Goal: Task Accomplishment & Management: Complete application form

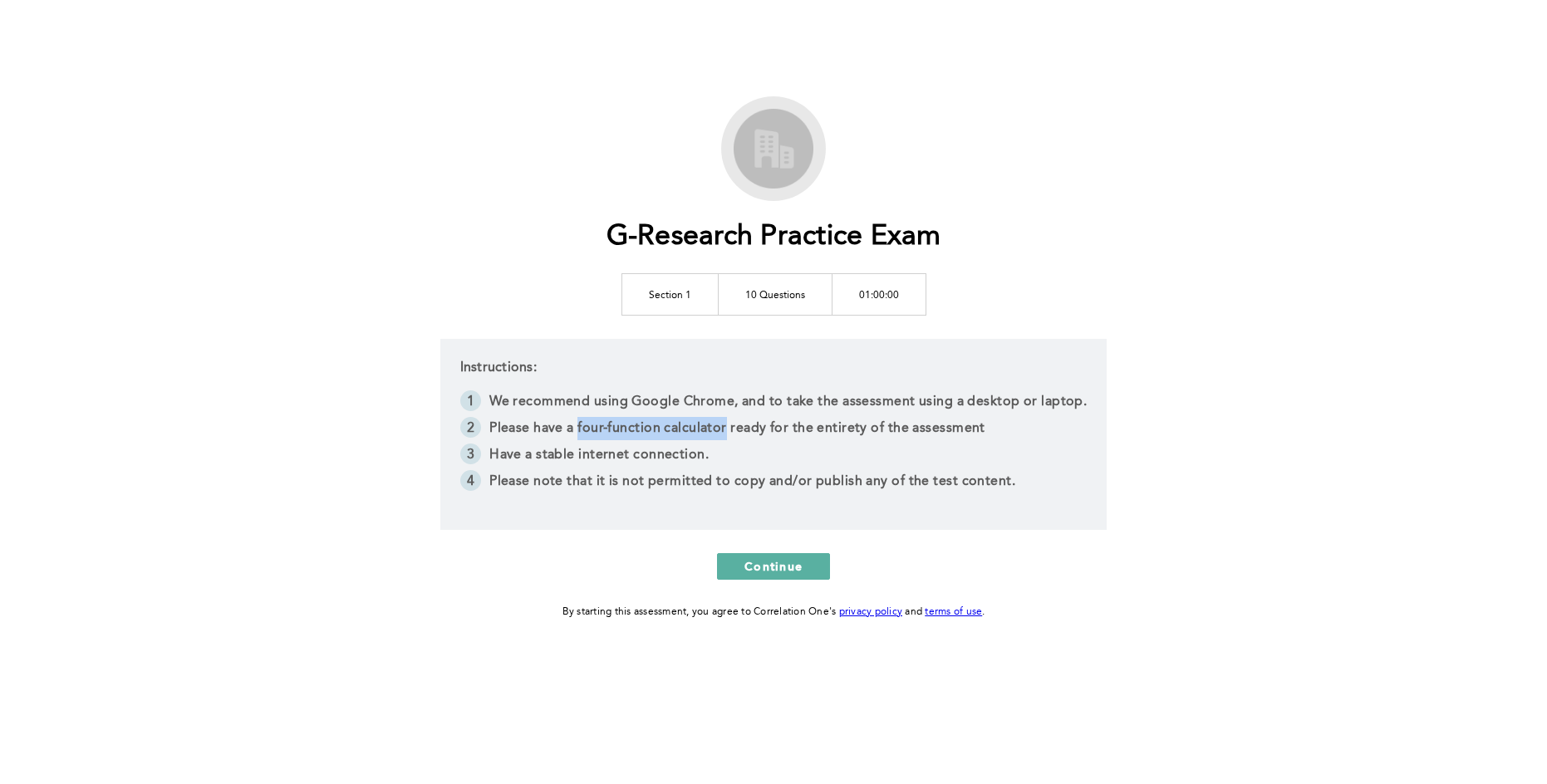
drag, startPoint x: 580, startPoint y: 429, endPoint x: 729, endPoint y: 424, distance: 149.1
click at [729, 424] on li "Please have a four-function calculator ready for the entirety of the assessment" at bounding box center [774, 430] width 627 height 27
copy li "four-function calculator"
click at [790, 419] on li "Please have a four-function calculator ready for the entirety of the assessment" at bounding box center [774, 430] width 627 height 27
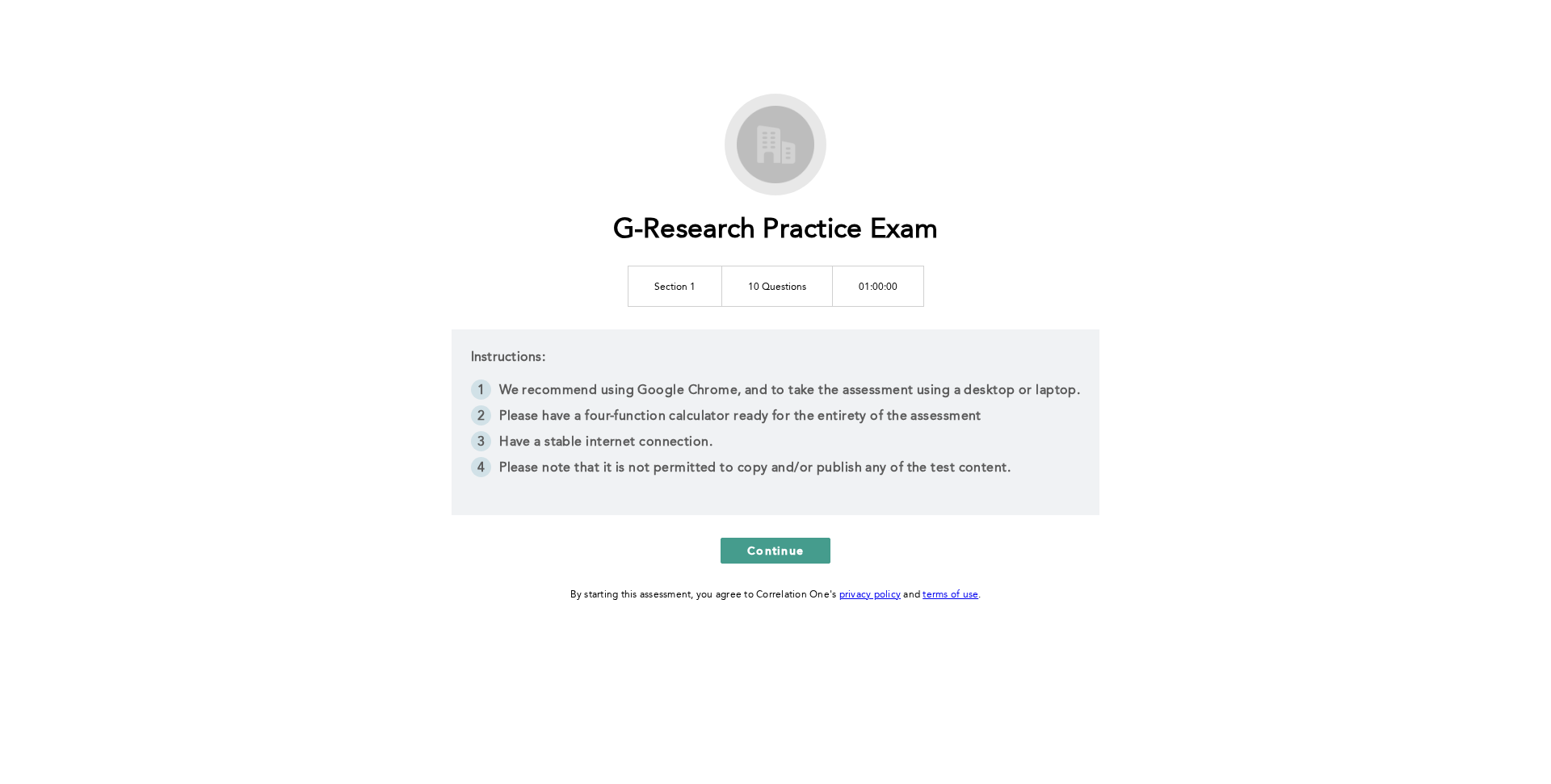
click at [748, 547] on span "Continue" at bounding box center [775, 550] width 57 height 16
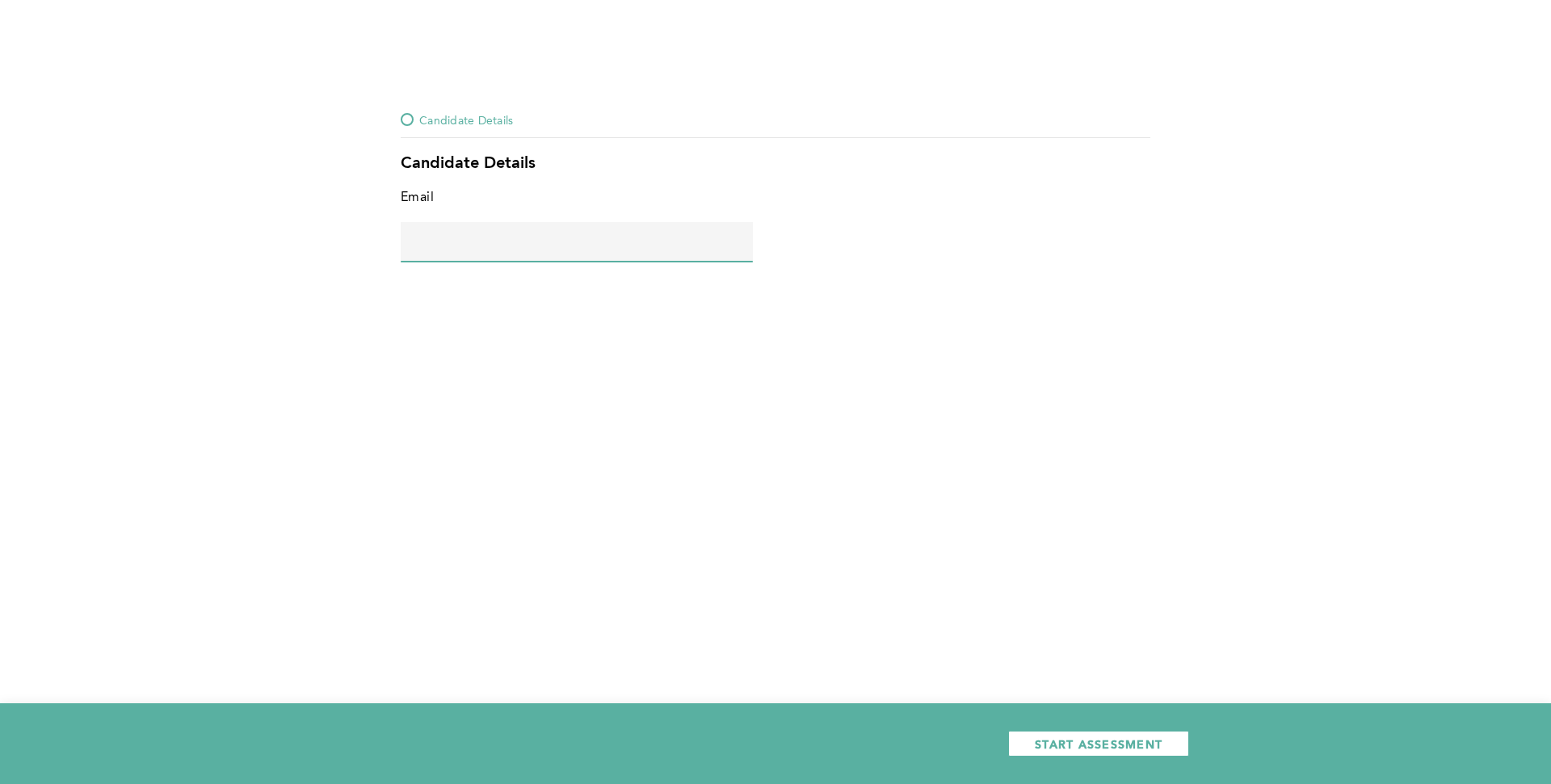
click at [550, 258] on input "text" at bounding box center [577, 242] width 352 height 39
drag, startPoint x: 509, startPoint y: 238, endPoint x: 640, endPoint y: 235, distance: 131.0
click at [640, 235] on input "[PERSON_NAME][EMAIL_ADDRESS][DOMAIN_NAME]" at bounding box center [577, 242] width 352 height 39
type input "[PERSON_NAME][EMAIL_ADDRESS][DOMAIN_NAME]"
click at [639, 242] on input "[PERSON_NAME][EMAIL_ADDRESS][DOMAIN_NAME]" at bounding box center [577, 242] width 352 height 39
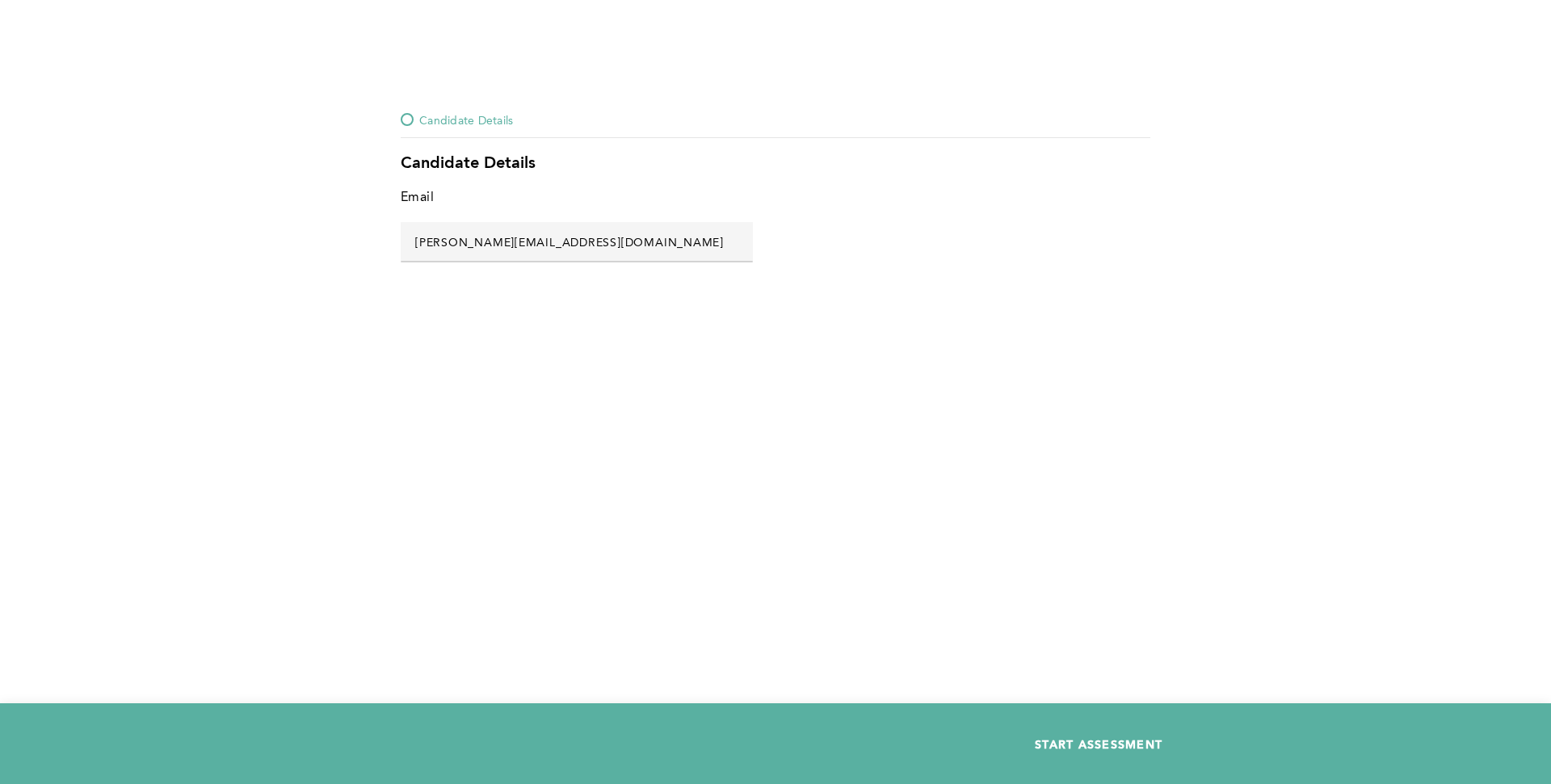
click at [1085, 741] on span "START ASSESSMENT" at bounding box center [1099, 744] width 128 height 16
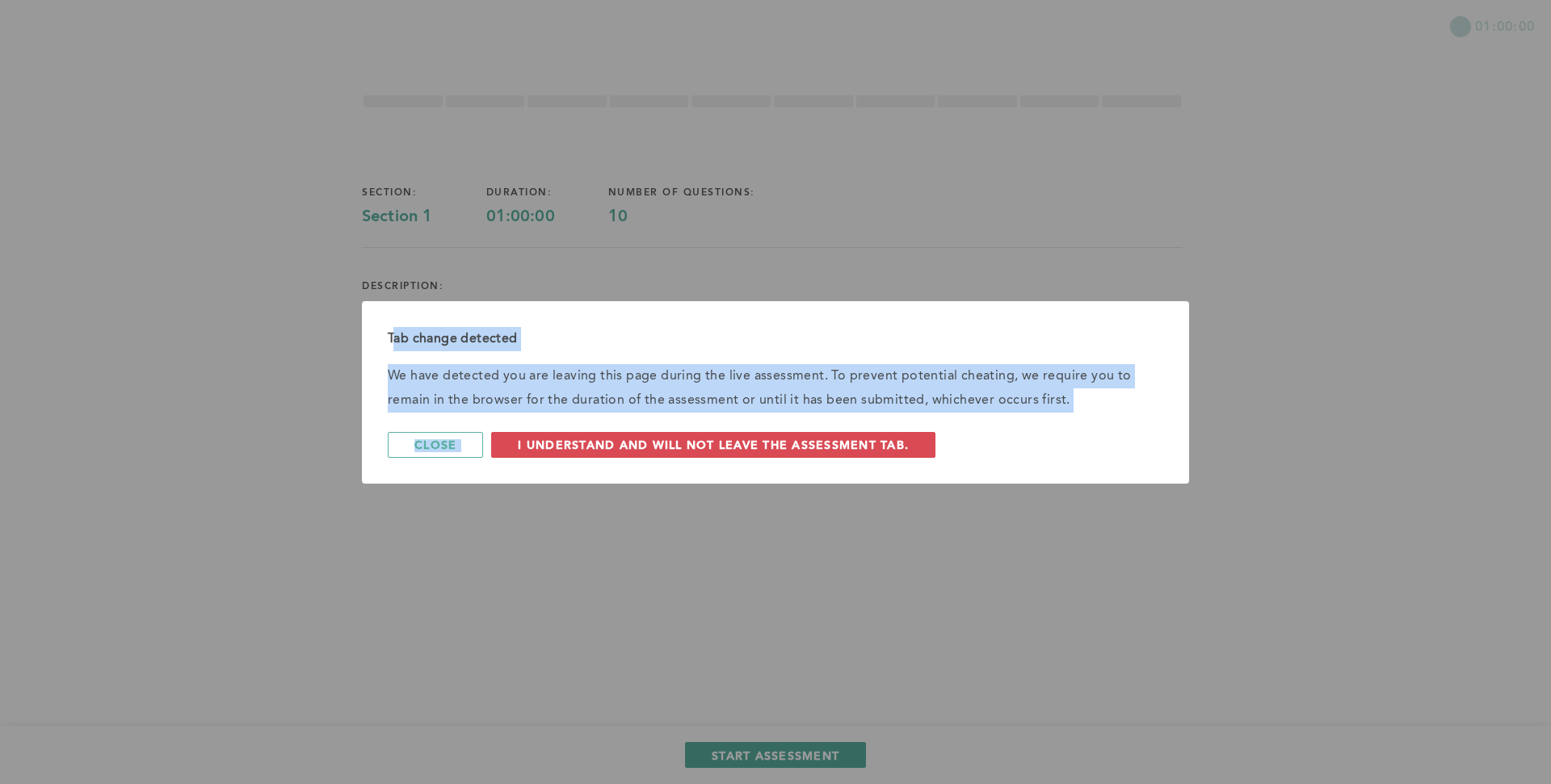
drag, startPoint x: 394, startPoint y: 340, endPoint x: 1176, endPoint y: 431, distance: 787.3
click at [1176, 431] on div "Tab change detected We have detected you are leaving this page during the live …" at bounding box center [775, 392] width 827 height 183
copy div "ab change detected We have detected you are leaving this page during the live a…"
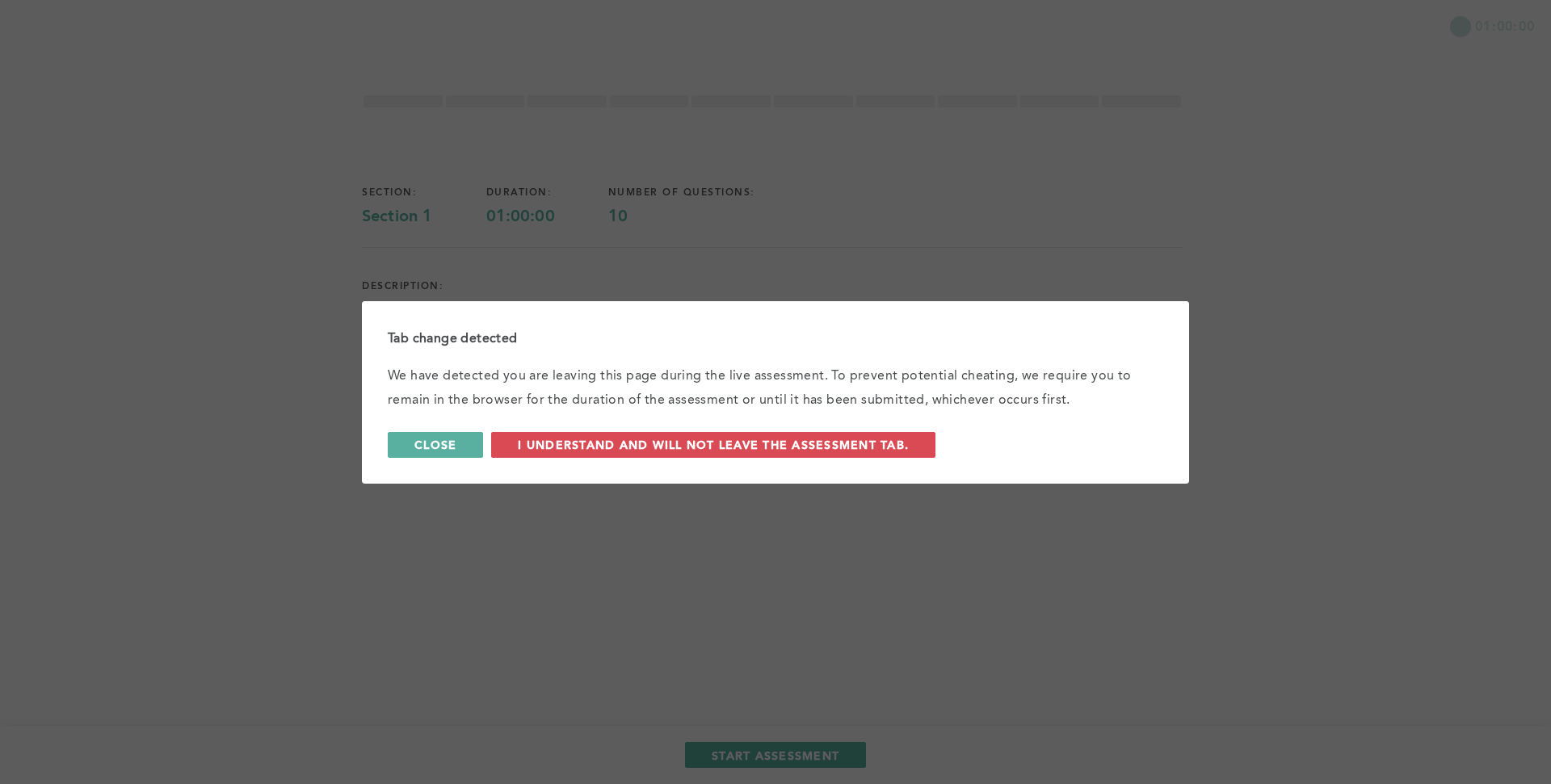
click at [448, 446] on span "Close" at bounding box center [435, 444] width 42 height 16
